Goal: Transaction & Acquisition: Purchase product/service

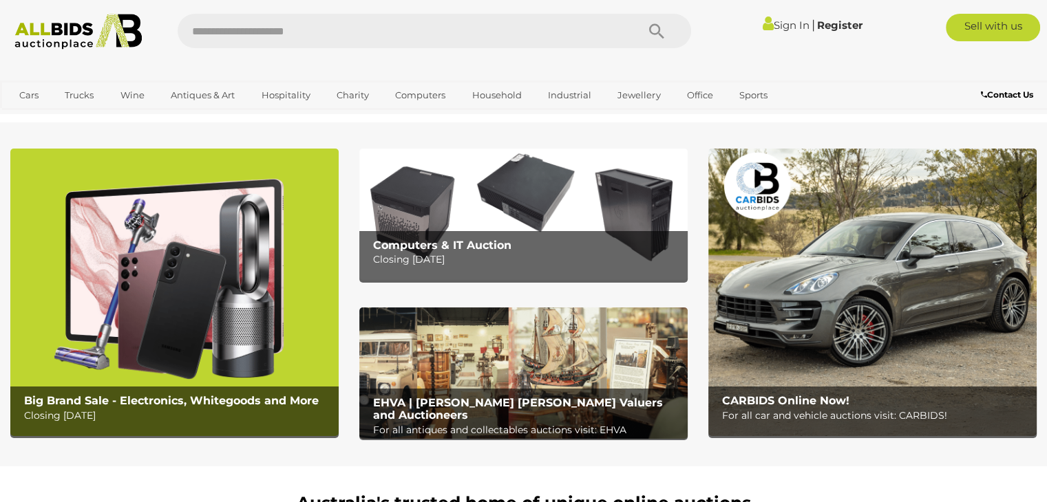
click at [110, 281] on img at bounding box center [174, 293] width 328 height 288
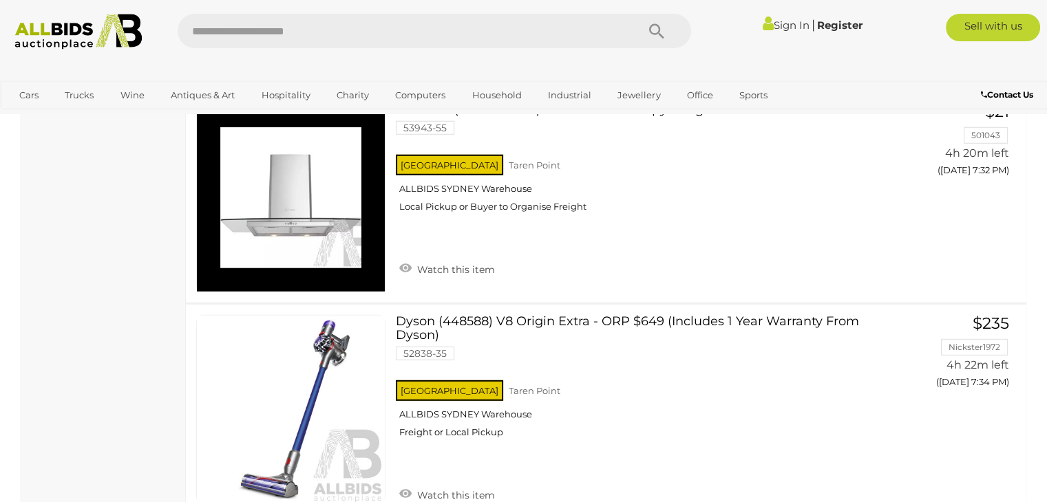
scroll to position [3732, 0]
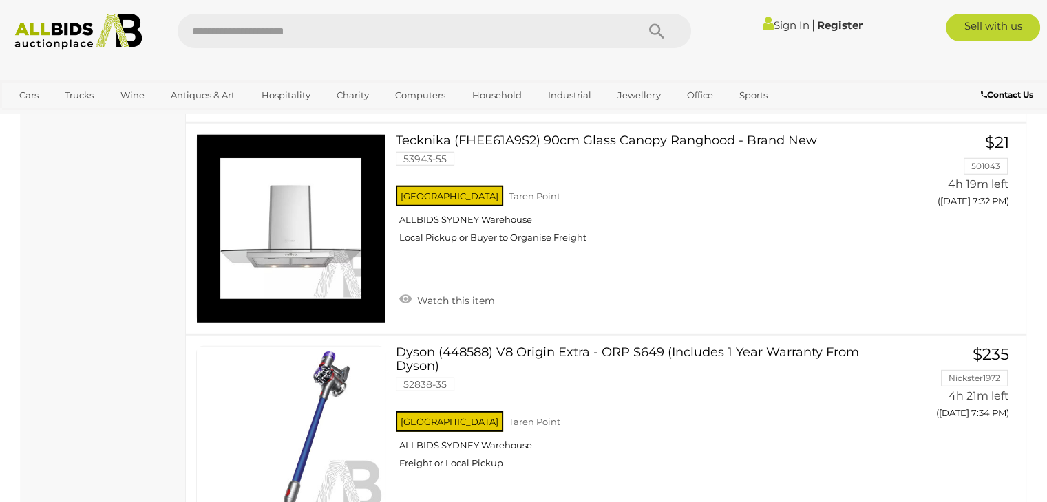
click at [509, 28] on input "text" at bounding box center [400, 31] width 445 height 34
type input "****"
click at [654, 28] on icon "Search" at bounding box center [656, 31] width 15 height 21
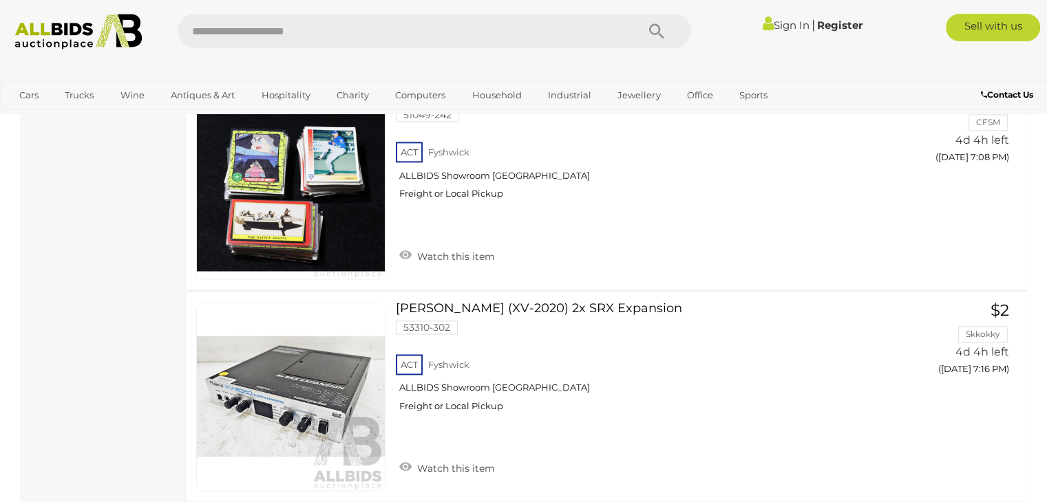
scroll to position [7198, 0]
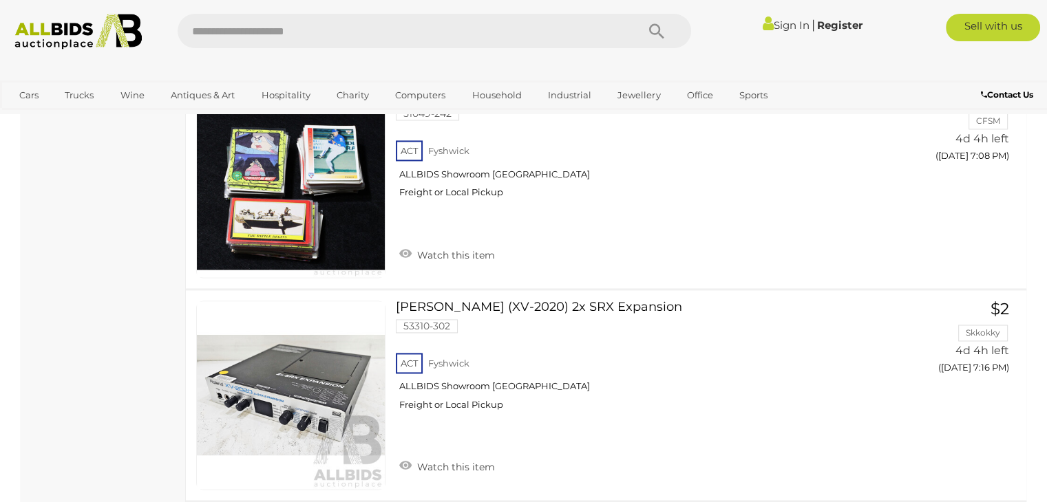
click at [59, 38] on img at bounding box center [79, 32] width 142 height 36
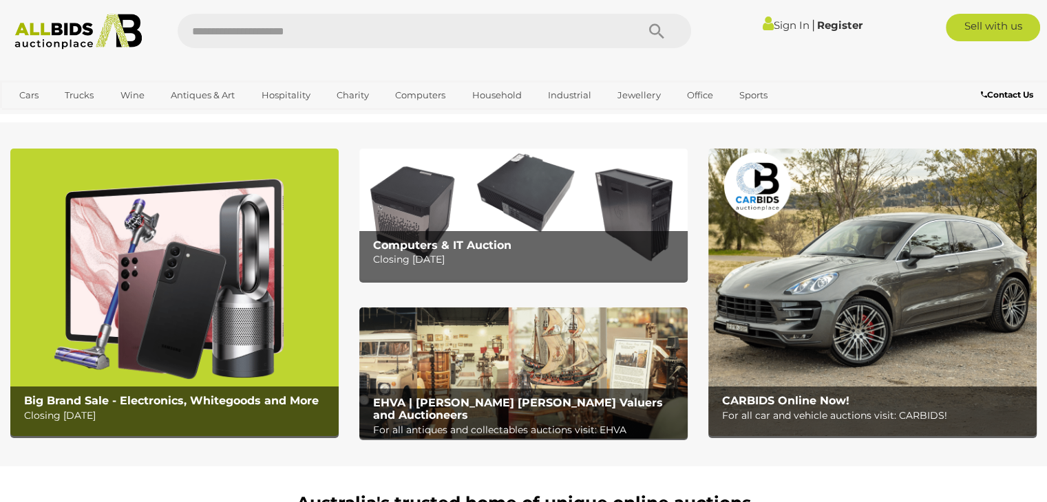
click at [148, 321] on img at bounding box center [174, 293] width 328 height 288
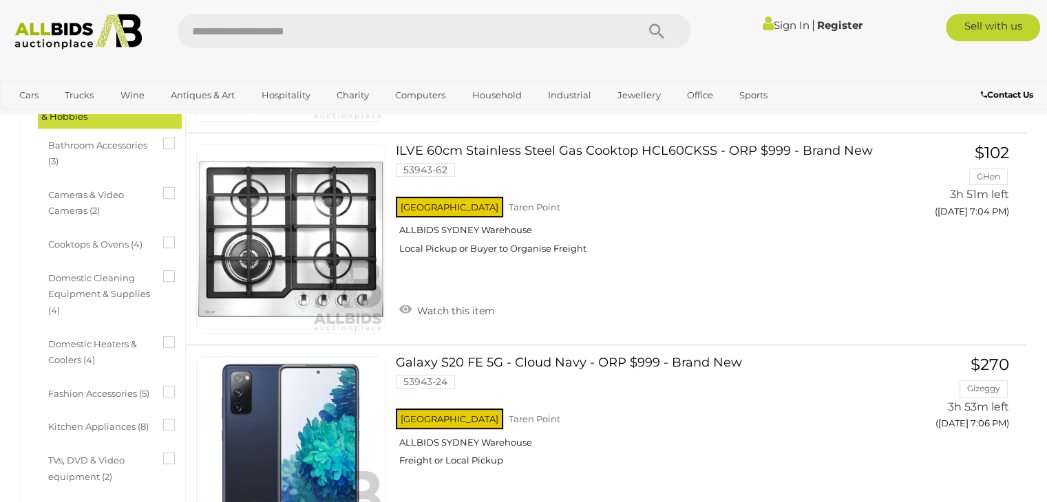
scroll to position [533, 0]
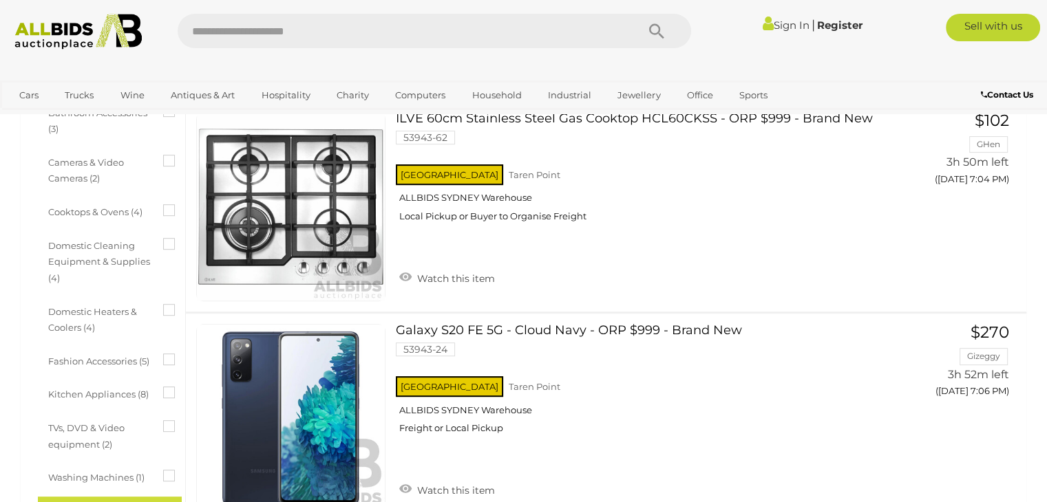
click at [163, 204] on icon at bounding box center [163, 204] width 0 height 0
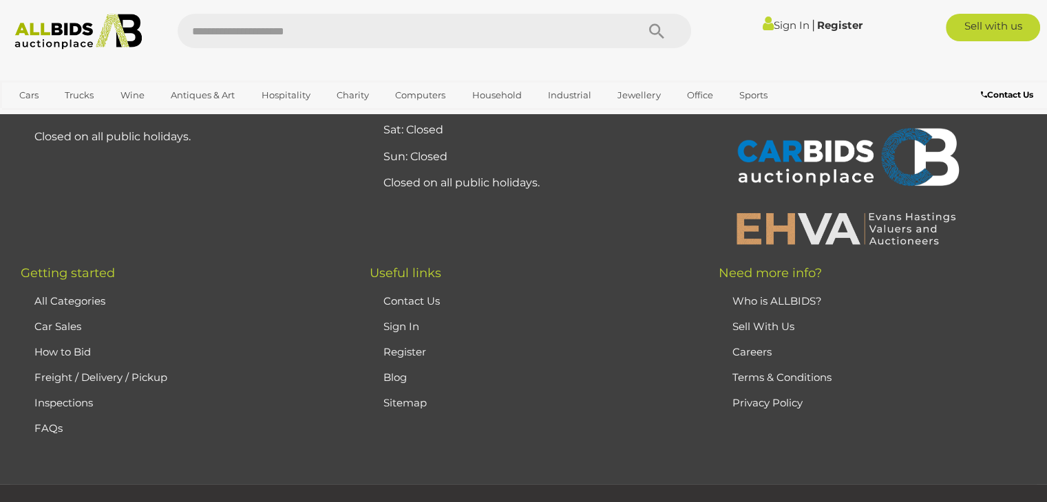
scroll to position [0, 0]
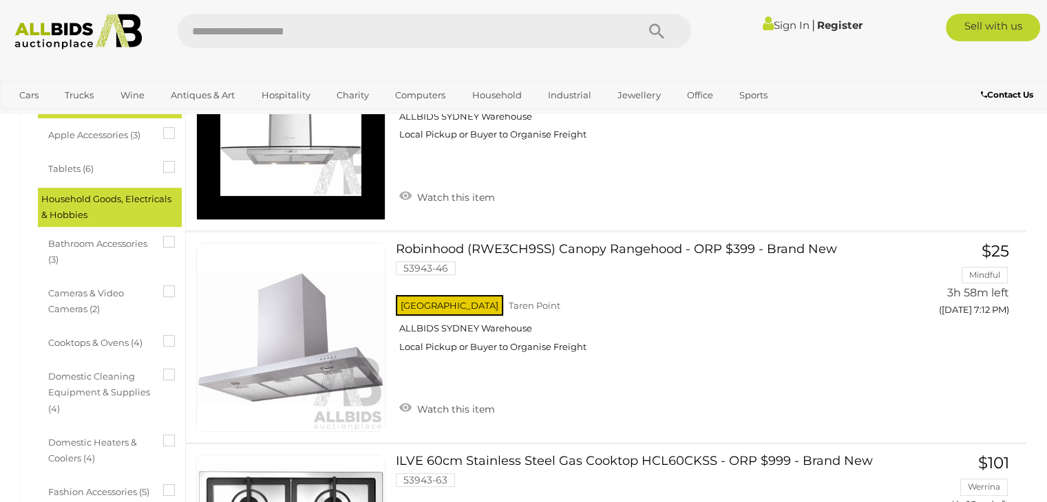
scroll to position [415, 0]
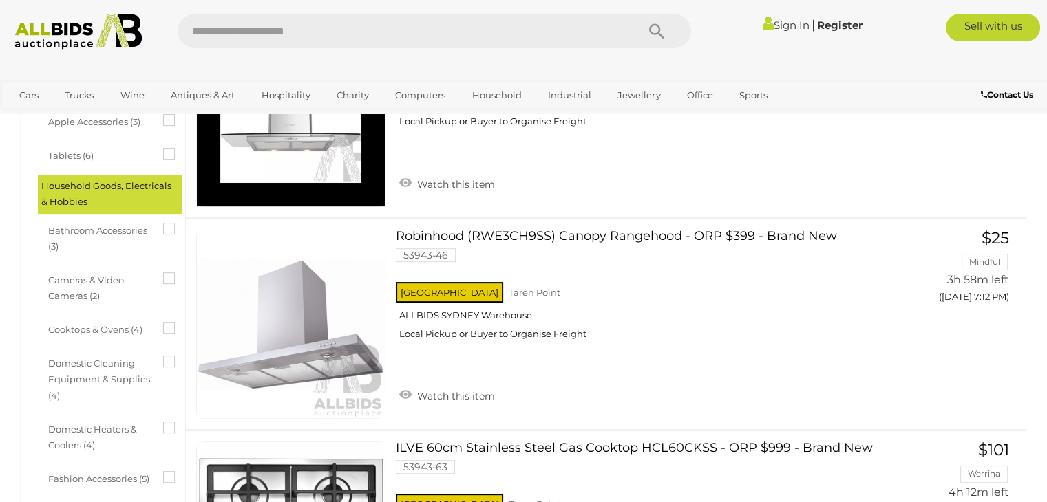
click at [163, 322] on icon at bounding box center [163, 322] width 0 height 0
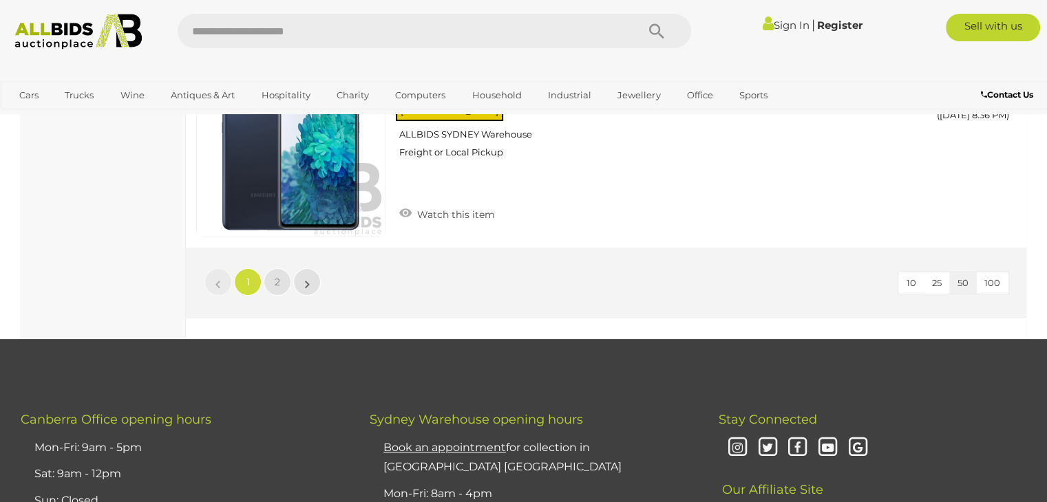
scroll to position [10677, 0]
click at [996, 278] on span "100" at bounding box center [992, 283] width 16 height 11
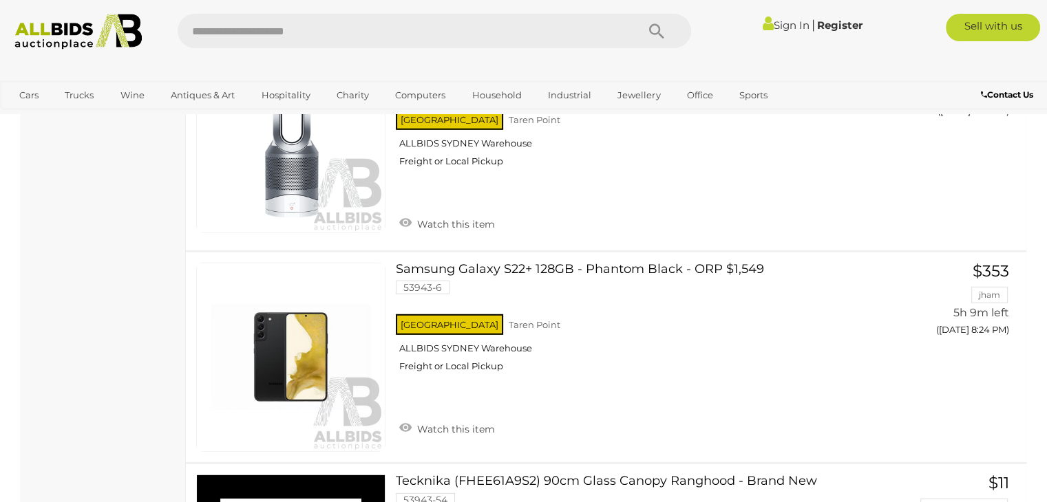
scroll to position [8075, 0]
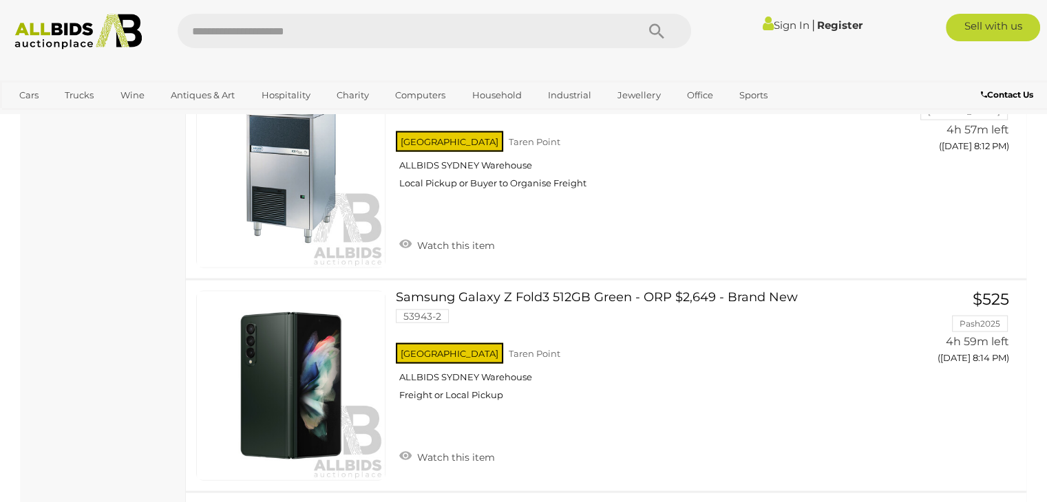
click at [63, 30] on img at bounding box center [79, 32] width 142 height 36
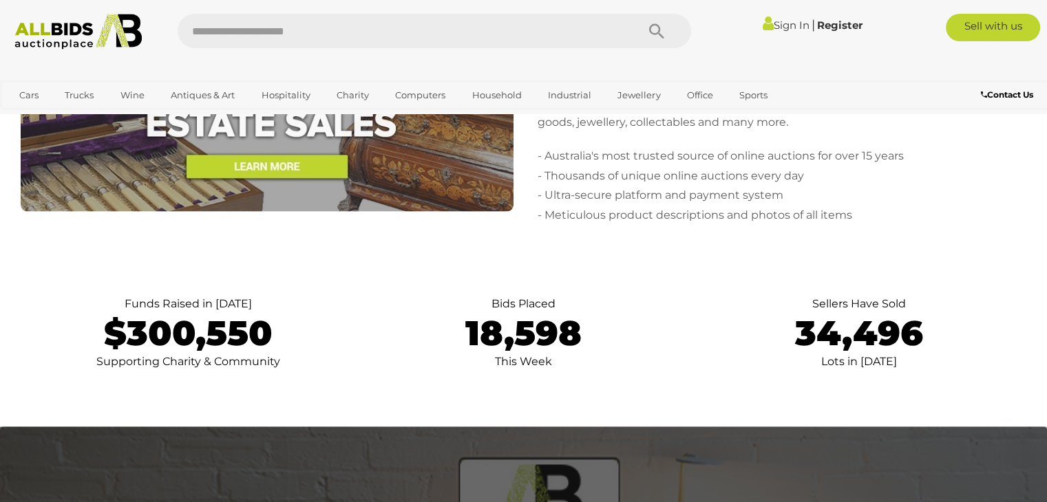
scroll to position [2842, 0]
